Goal: Task Accomplishment & Management: Complete application form

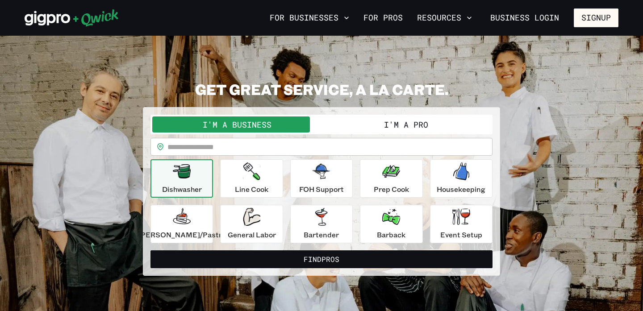
click at [393, 129] on button "I'm a Pro" at bounding box center [405, 124] width 169 height 16
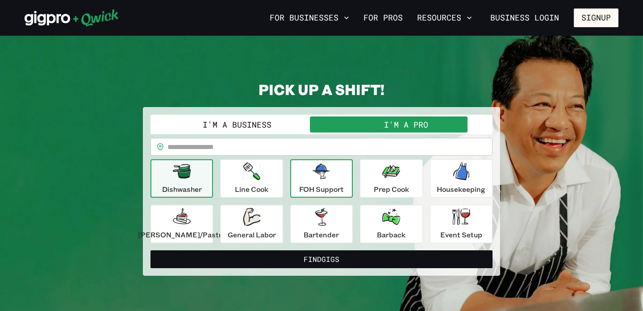
click at [335, 184] on p "FOH Support" at bounding box center [321, 189] width 45 height 11
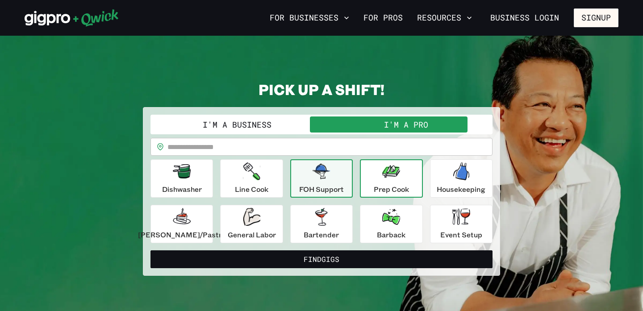
click at [406, 177] on button "Prep Cook" at bounding box center [391, 178] width 62 height 38
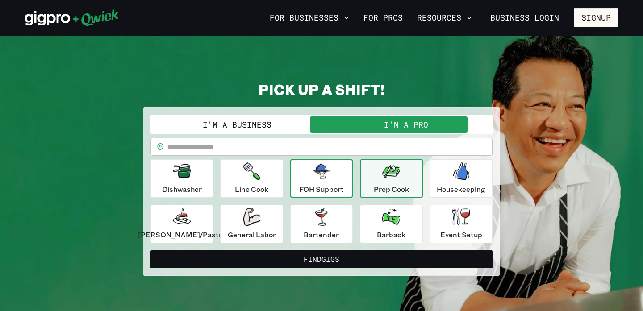
click at [342, 180] on div "FOH Support" at bounding box center [321, 178] width 45 height 32
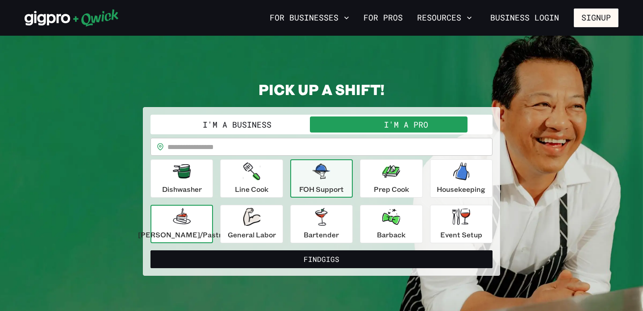
click at [180, 231] on p "[PERSON_NAME]/Pastry" at bounding box center [181, 234] width 87 height 11
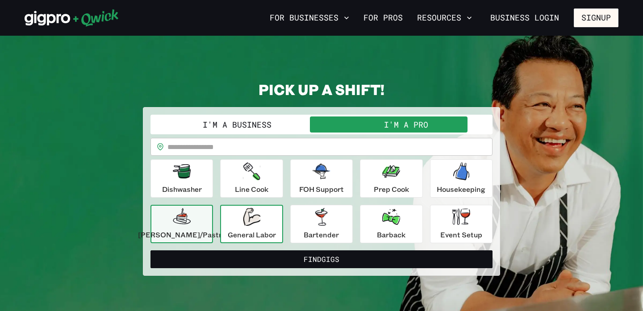
click at [259, 226] on div "General Labor" at bounding box center [252, 224] width 48 height 32
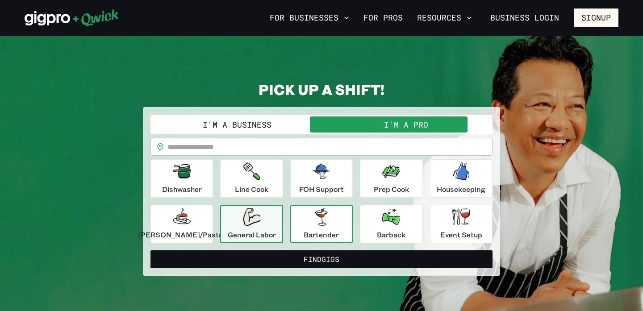
click at [295, 226] on button "Bartender" at bounding box center [321, 224] width 62 height 38
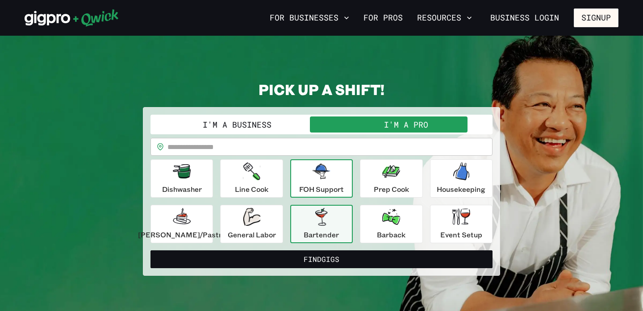
click at [337, 191] on p "FOH Support" at bounding box center [321, 189] width 45 height 11
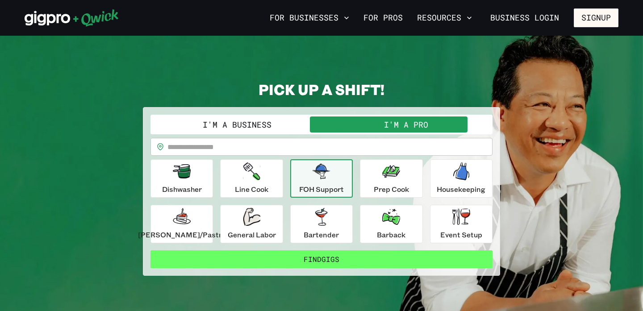
click at [329, 267] on button "Find Gigs" at bounding box center [321, 259] width 342 height 18
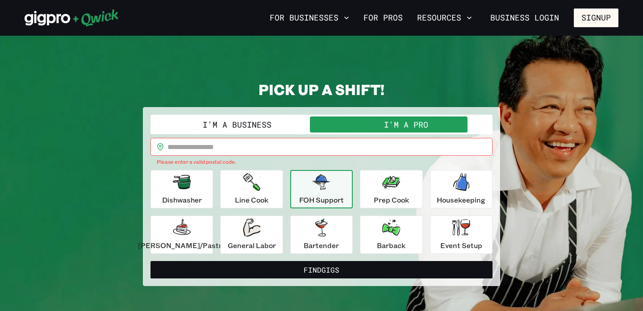
click at [267, 149] on input "text" at bounding box center [329, 147] width 325 height 18
type input "*****"
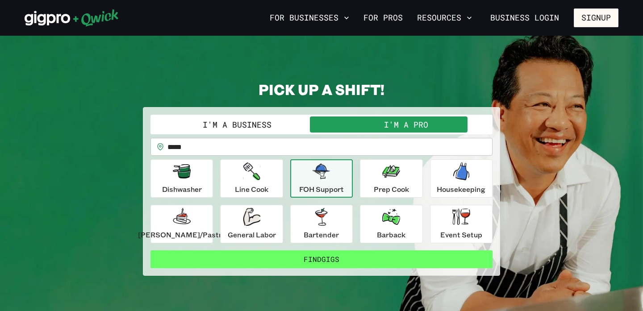
click at [294, 251] on button "Find Gigs" at bounding box center [321, 259] width 342 height 18
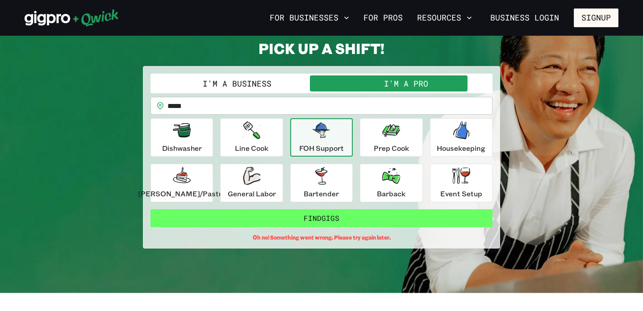
scroll to position [62, 0]
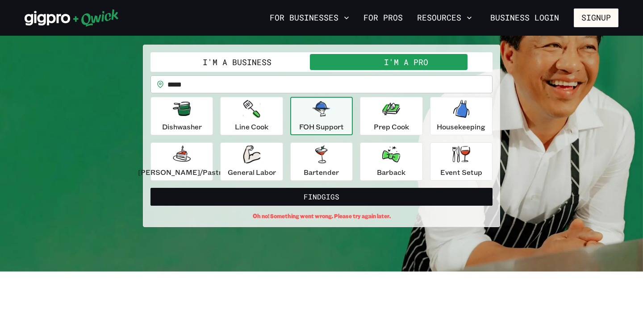
click at [219, 85] on input "*****" at bounding box center [329, 84] width 325 height 18
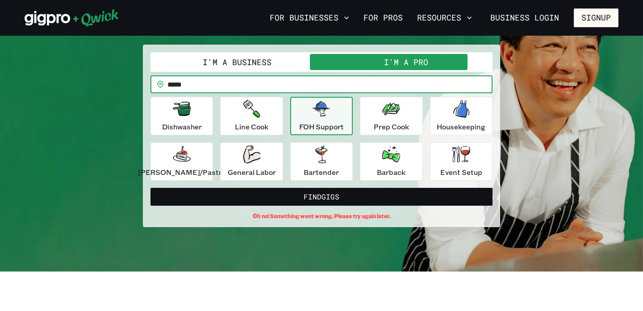
click at [219, 85] on input "*****" at bounding box center [329, 84] width 325 height 18
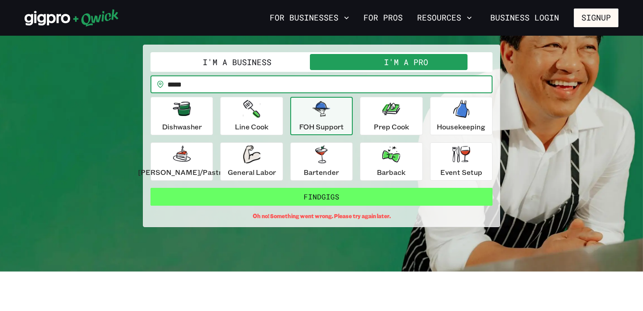
type input "*****"
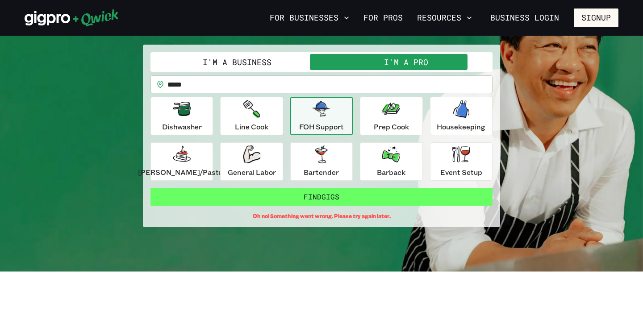
click at [270, 204] on button "Find Gigs" at bounding box center [321, 197] width 342 height 18
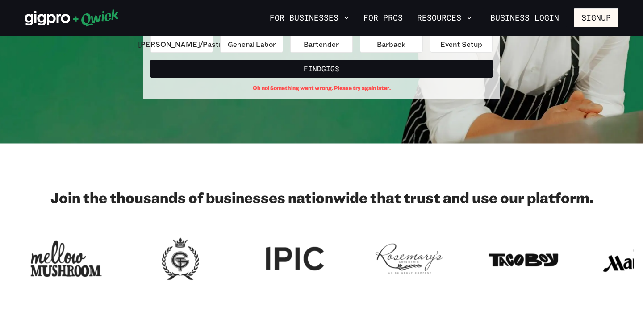
scroll to position [0, 0]
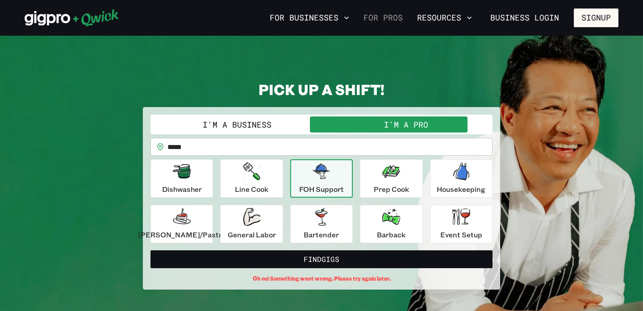
click at [384, 17] on link "For Pros" at bounding box center [383, 17] width 46 height 15
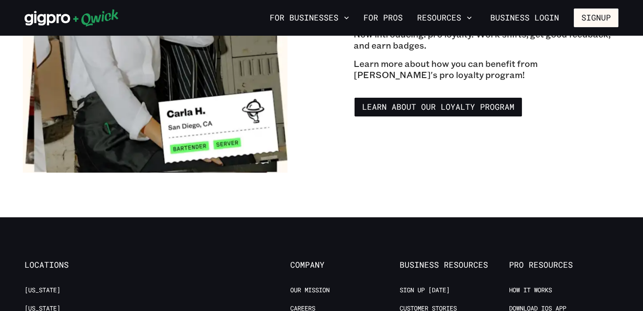
scroll to position [1584, 0]
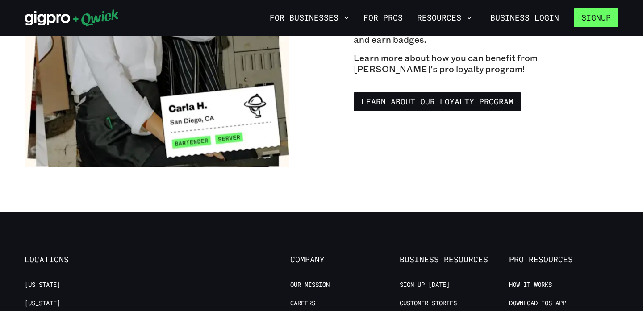
click at [607, 25] on button "Signup" at bounding box center [596, 17] width 45 height 19
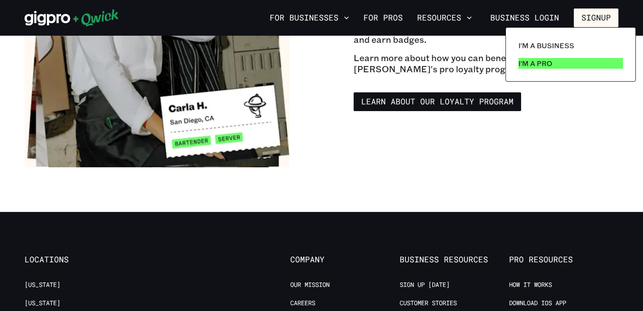
click at [544, 67] on p "I'm a Pro" at bounding box center [535, 63] width 34 height 11
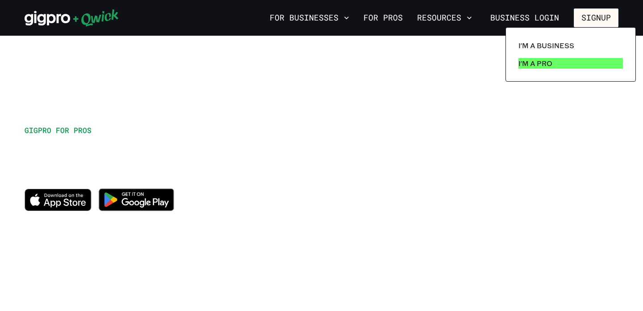
click at [555, 66] on link "I'm a Pro" at bounding box center [571, 63] width 112 height 18
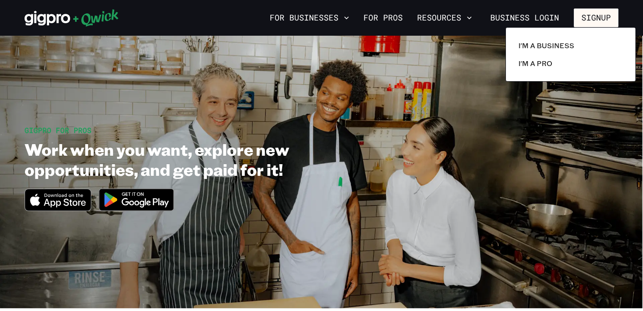
click at [489, 118] on div at bounding box center [321, 155] width 643 height 311
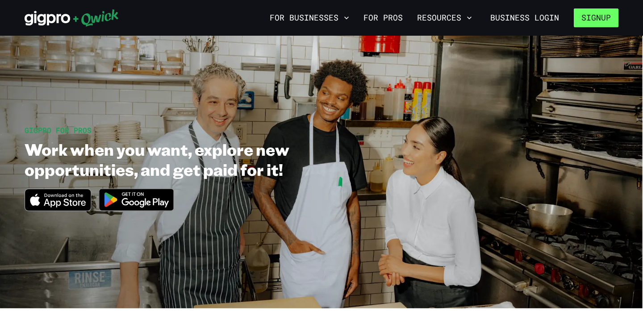
click at [599, 25] on button "Signup" at bounding box center [596, 17] width 45 height 19
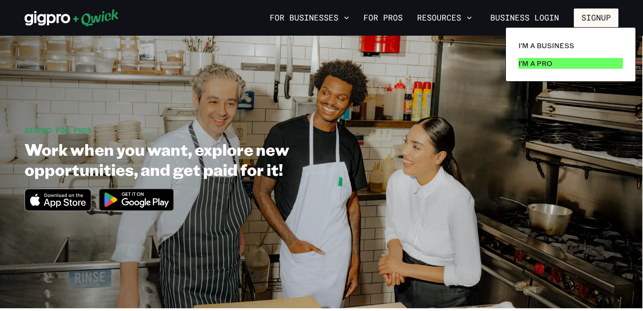
click at [580, 70] on link "I'm a Pro" at bounding box center [571, 63] width 112 height 18
click at [470, 120] on div at bounding box center [321, 155] width 643 height 311
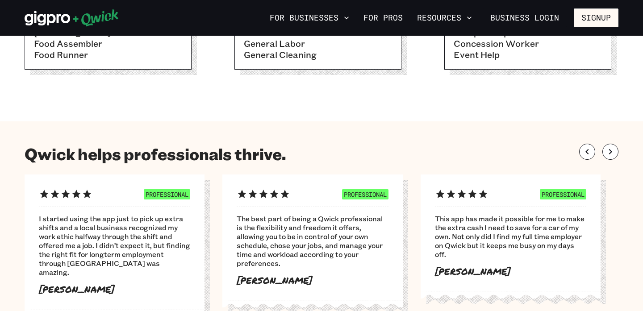
scroll to position [462, 0]
